Goal: Task Accomplishment & Management: Use online tool/utility

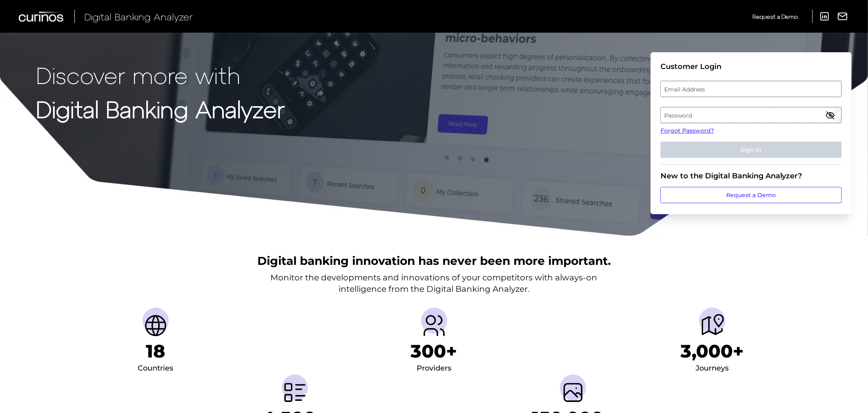
click at [696, 91] on label "Email Address" at bounding box center [751, 89] width 180 height 15
click at [696, 91] on input "email" at bounding box center [750, 89] width 181 height 16
click at [718, 116] on label "Password" at bounding box center [751, 115] width 180 height 15
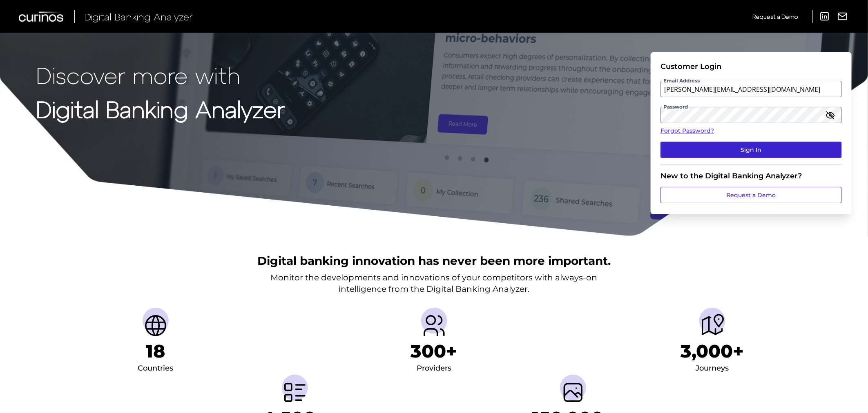
click at [724, 145] on button "Sign In" at bounding box center [750, 150] width 181 height 16
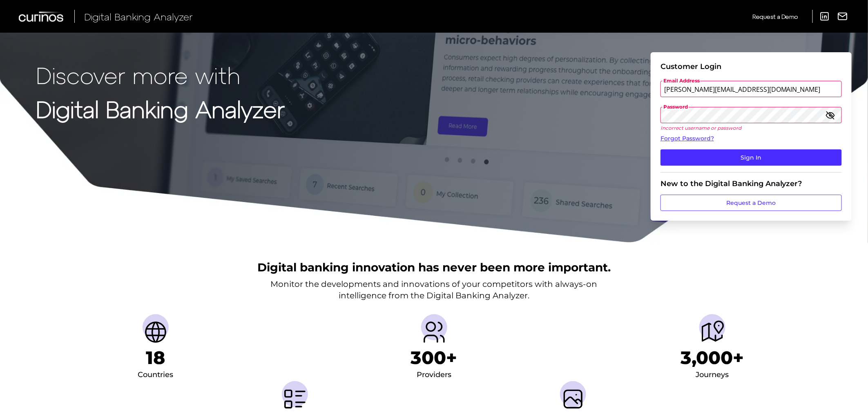
drag, startPoint x: 745, startPoint y: 92, endPoint x: 768, endPoint y: 86, distance: 23.7
click at [768, 86] on input "[PERSON_NAME][EMAIL_ADDRESS][DOMAIN_NAME]" at bounding box center [750, 89] width 181 height 16
type input "[PERSON_NAME][EMAIL_ADDRESS][DOMAIN_NAME]"
click at [619, 117] on div "Discover more with Digital Banking Analyzer Customer Login Email Address [PERSO…" at bounding box center [434, 121] width 868 height 243
click at [745, 154] on button "Sign In" at bounding box center [750, 157] width 181 height 16
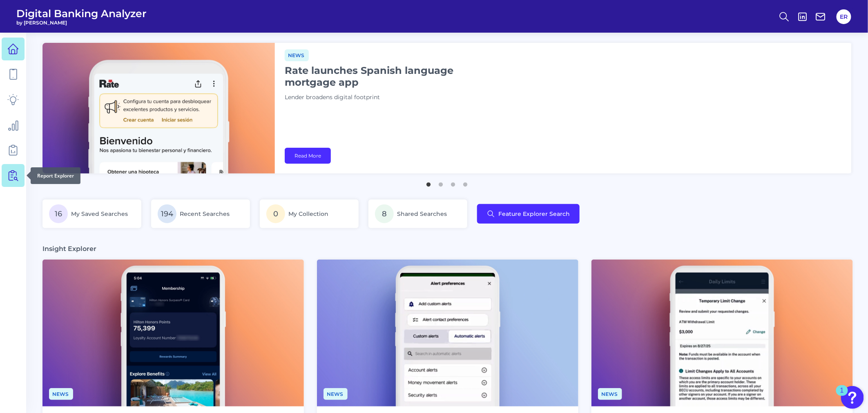
click at [15, 173] on icon at bounding box center [12, 175] width 11 height 11
